Goal: Task Accomplishment & Management: Manage account settings

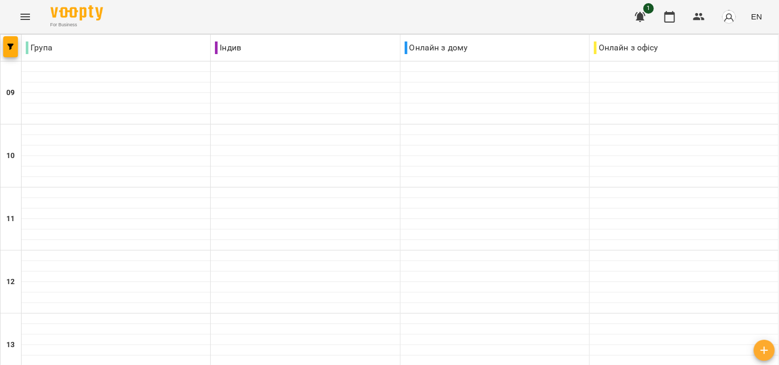
scroll to position [368, 0]
drag, startPoint x: 237, startPoint y: 314, endPoint x: 244, endPoint y: 311, distance: 7.3
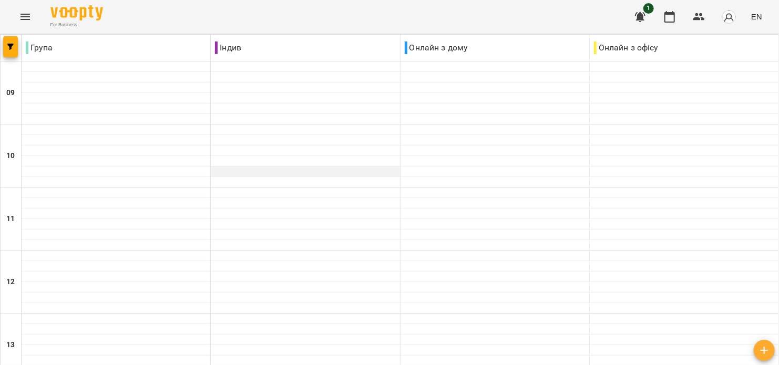
scroll to position [280, 0]
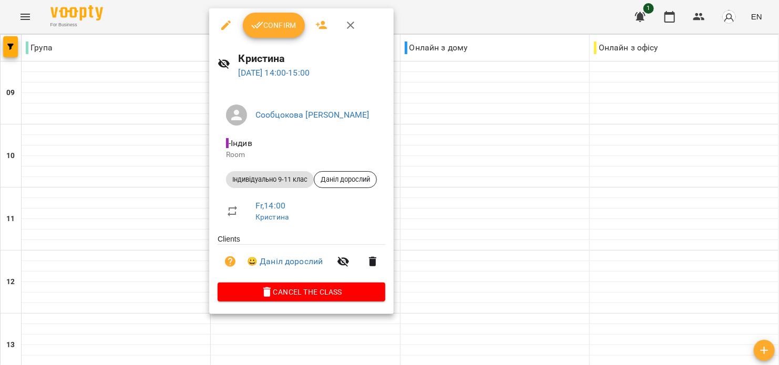
click at [267, 27] on span "Confirm" at bounding box center [273, 25] width 45 height 13
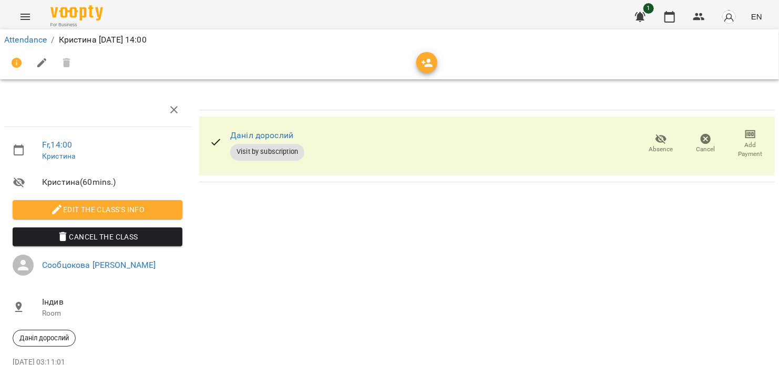
click at [426, 67] on icon "button" at bounding box center [427, 63] width 13 height 13
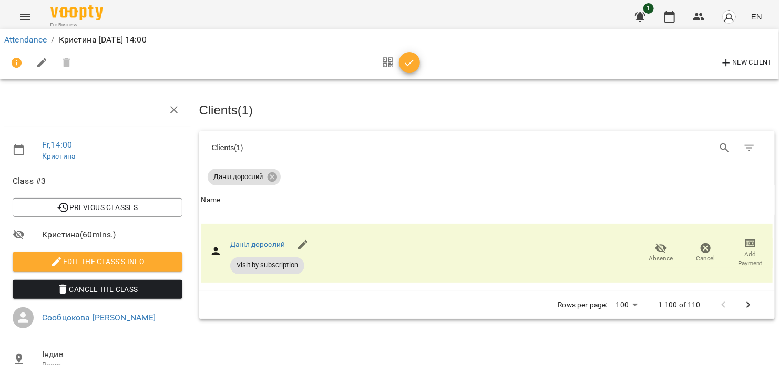
click at [406, 66] on icon "button" at bounding box center [409, 63] width 13 height 13
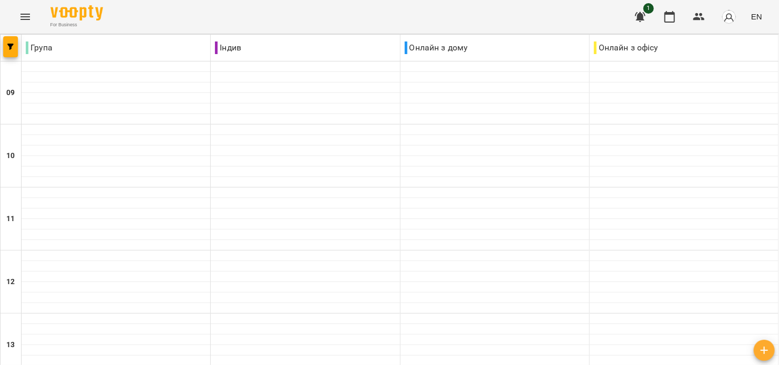
scroll to position [280, 0]
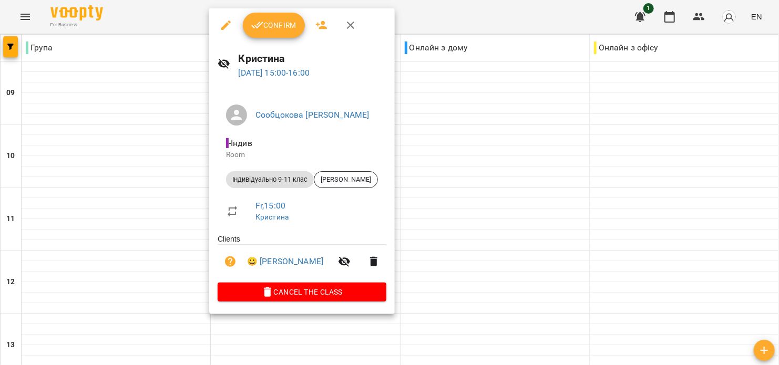
click at [261, 36] on button "Confirm" at bounding box center [274, 25] width 62 height 25
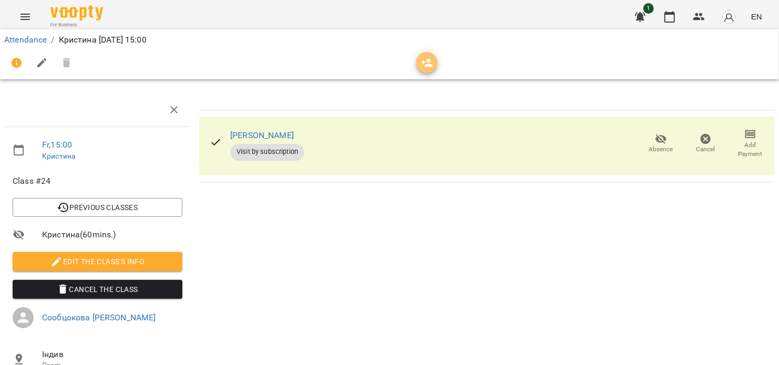
click at [422, 72] on button "button" at bounding box center [426, 62] width 21 height 21
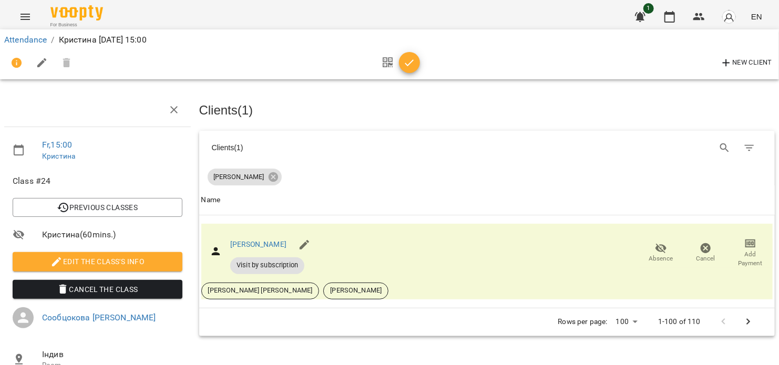
click at [409, 69] on button "button" at bounding box center [409, 62] width 21 height 21
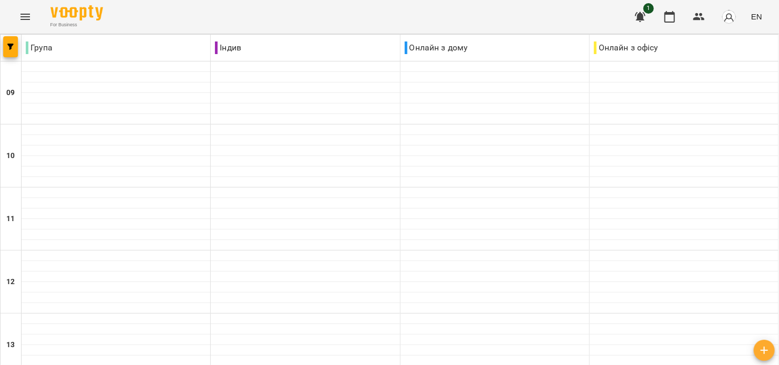
scroll to position [421, 0]
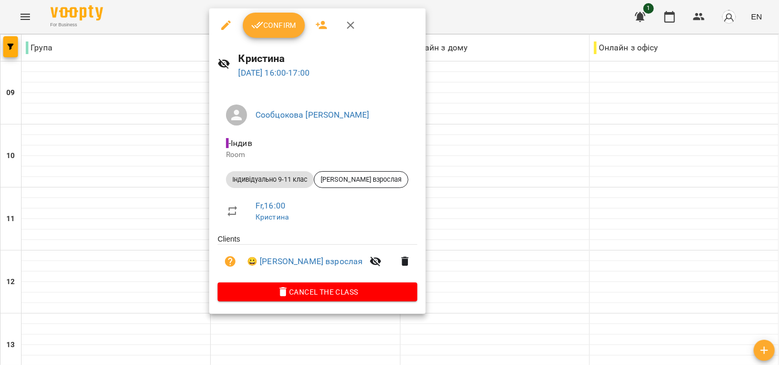
click at [265, 28] on span "Confirm" at bounding box center [273, 25] width 45 height 13
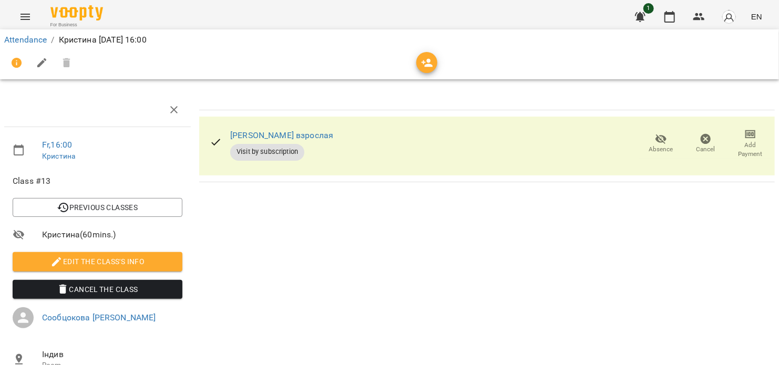
click at [645, 143] on span "Absence" at bounding box center [661, 143] width 32 height 21
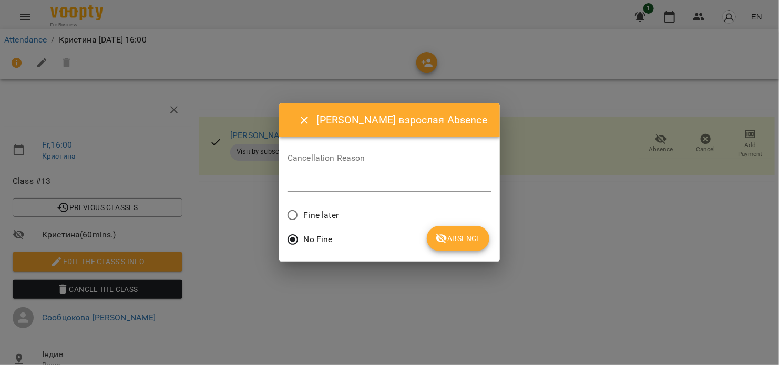
click at [441, 243] on icon "submit" at bounding box center [441, 238] width 13 height 13
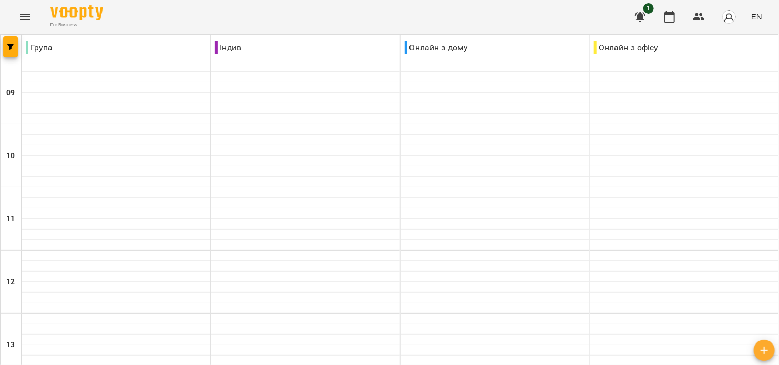
scroll to position [421, 0]
